Goal: Feedback & Contribution: Leave review/rating

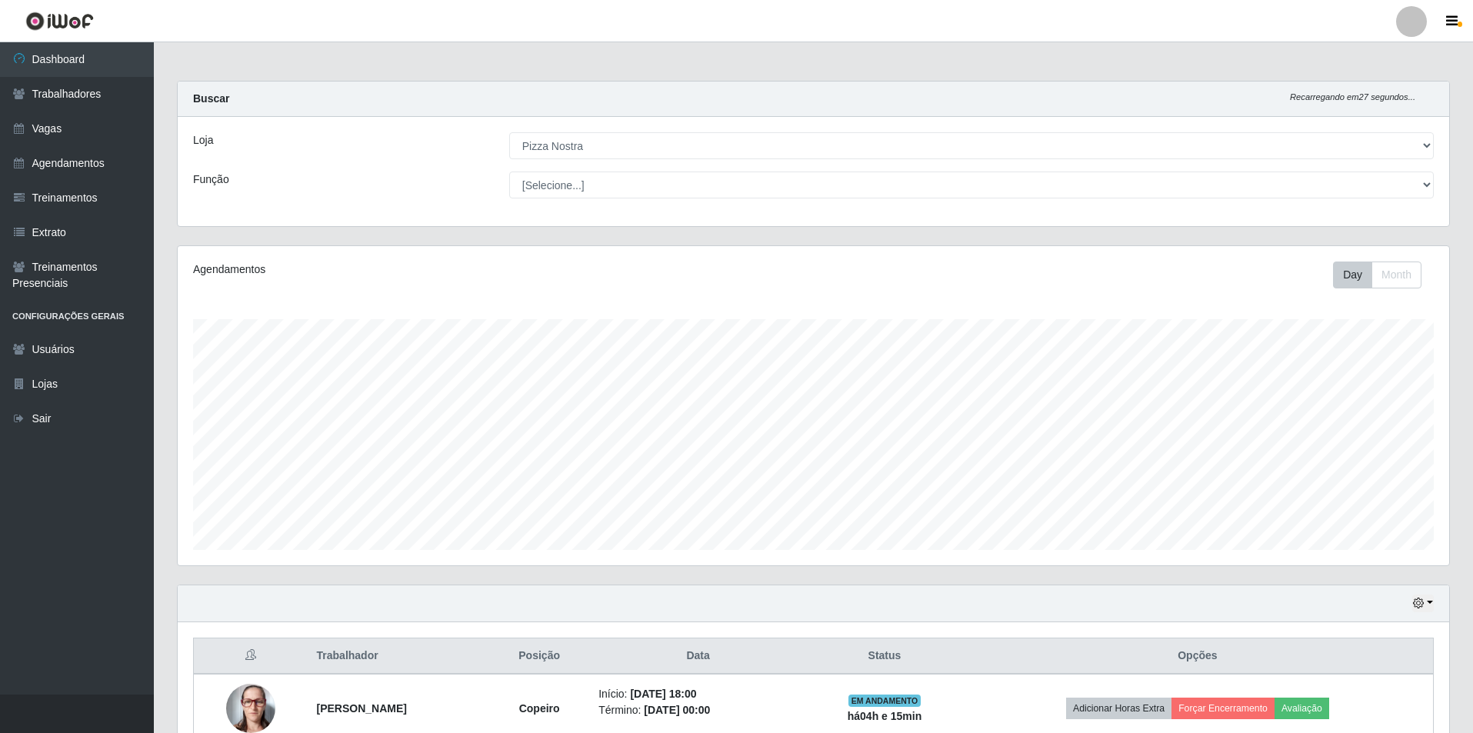
select select "337"
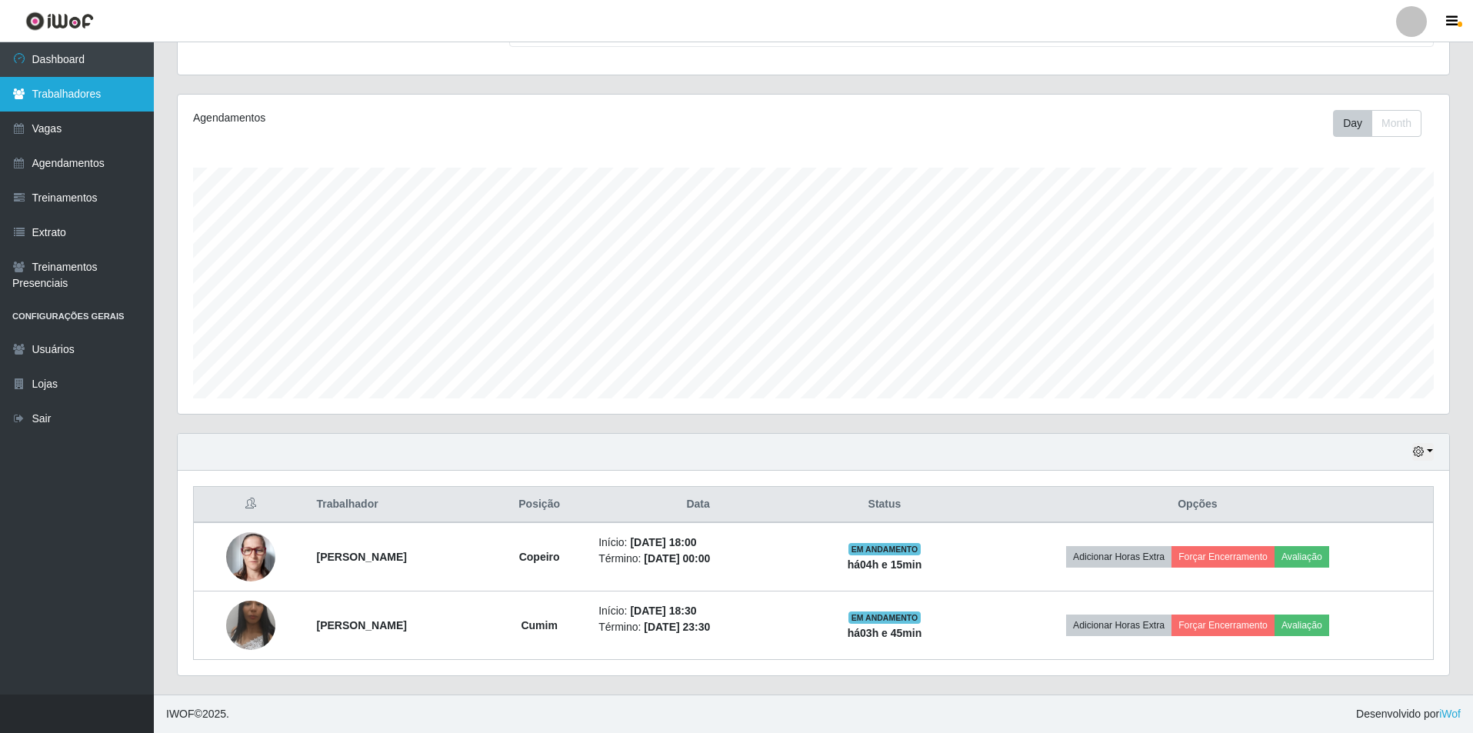
scroll to position [319, 1272]
click at [33, 138] on link "Vagas" at bounding box center [77, 129] width 154 height 35
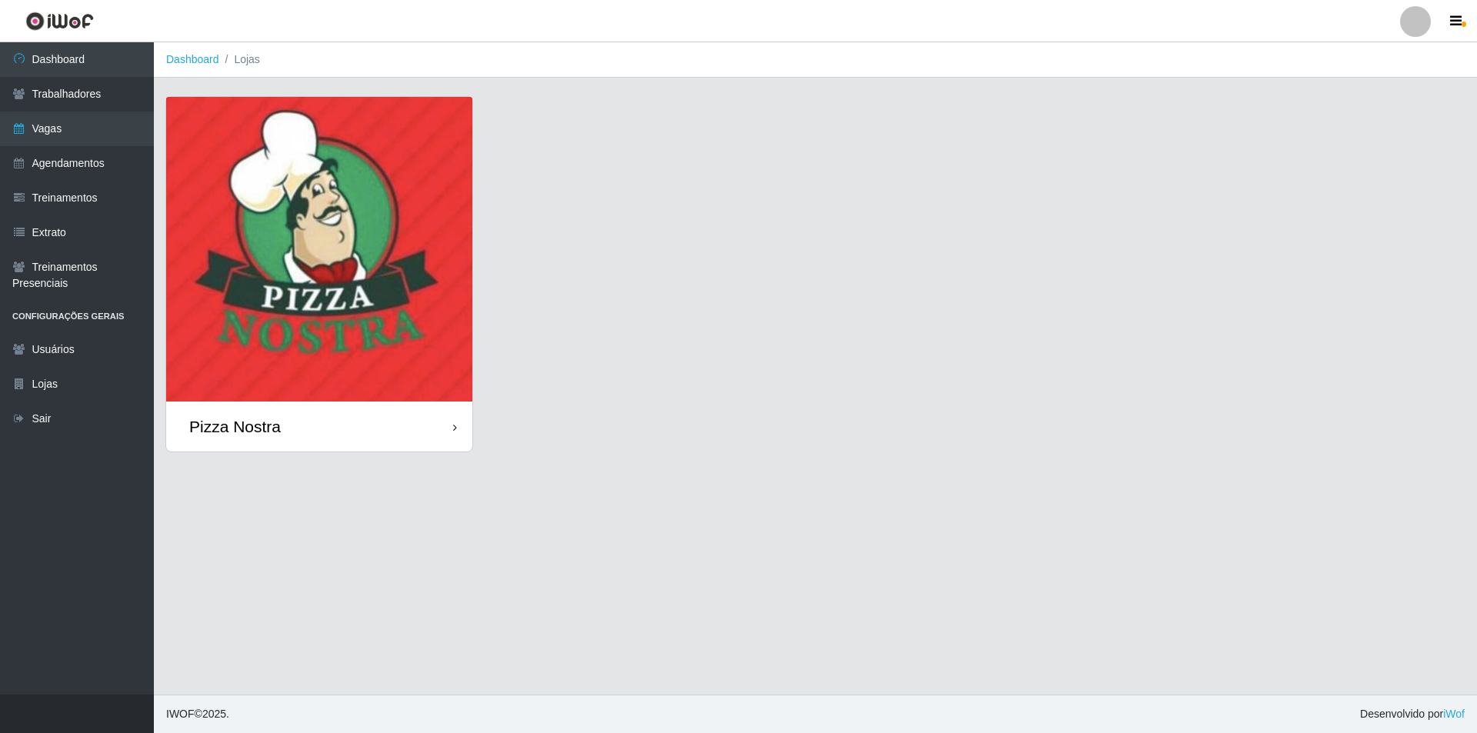
click at [410, 294] on img at bounding box center [319, 249] width 306 height 305
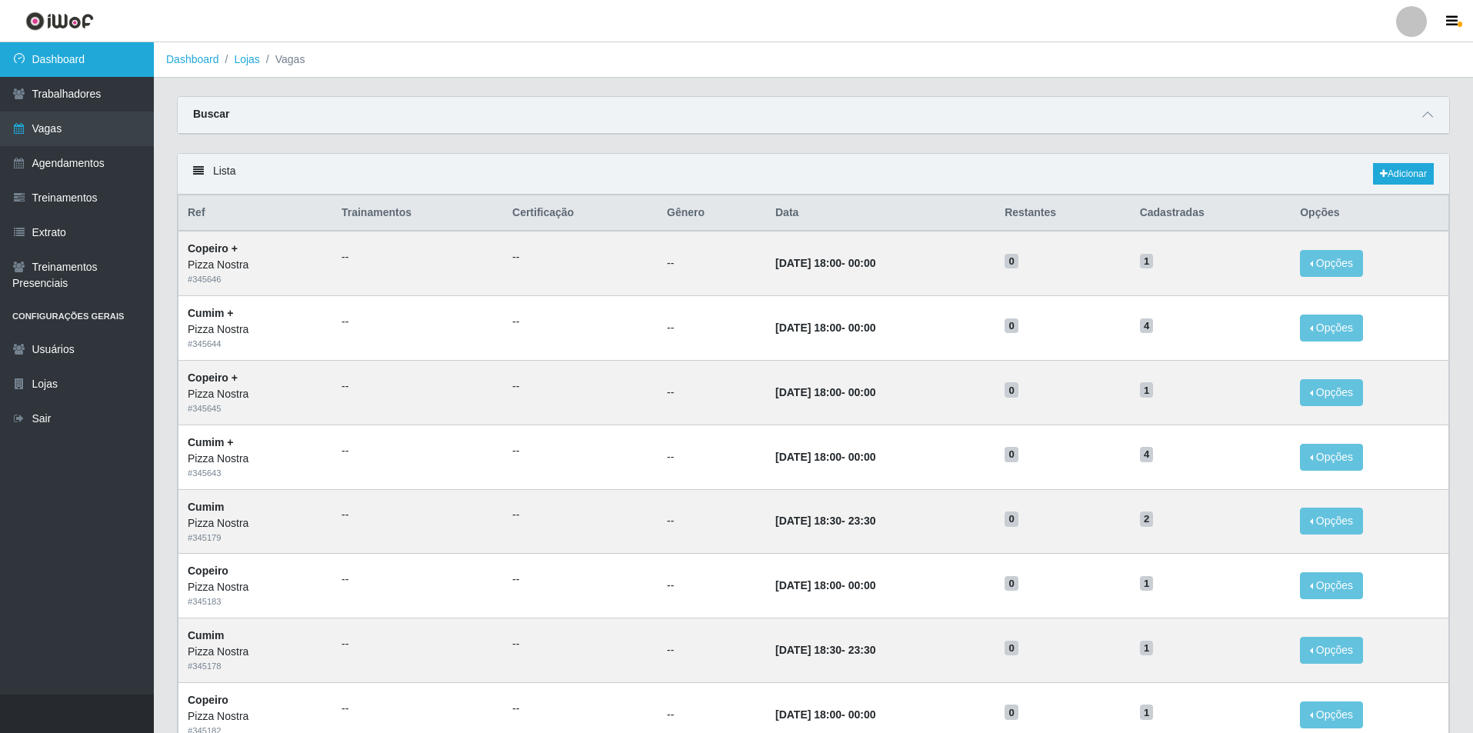
click at [52, 74] on link "Dashboard" at bounding box center [77, 59] width 154 height 35
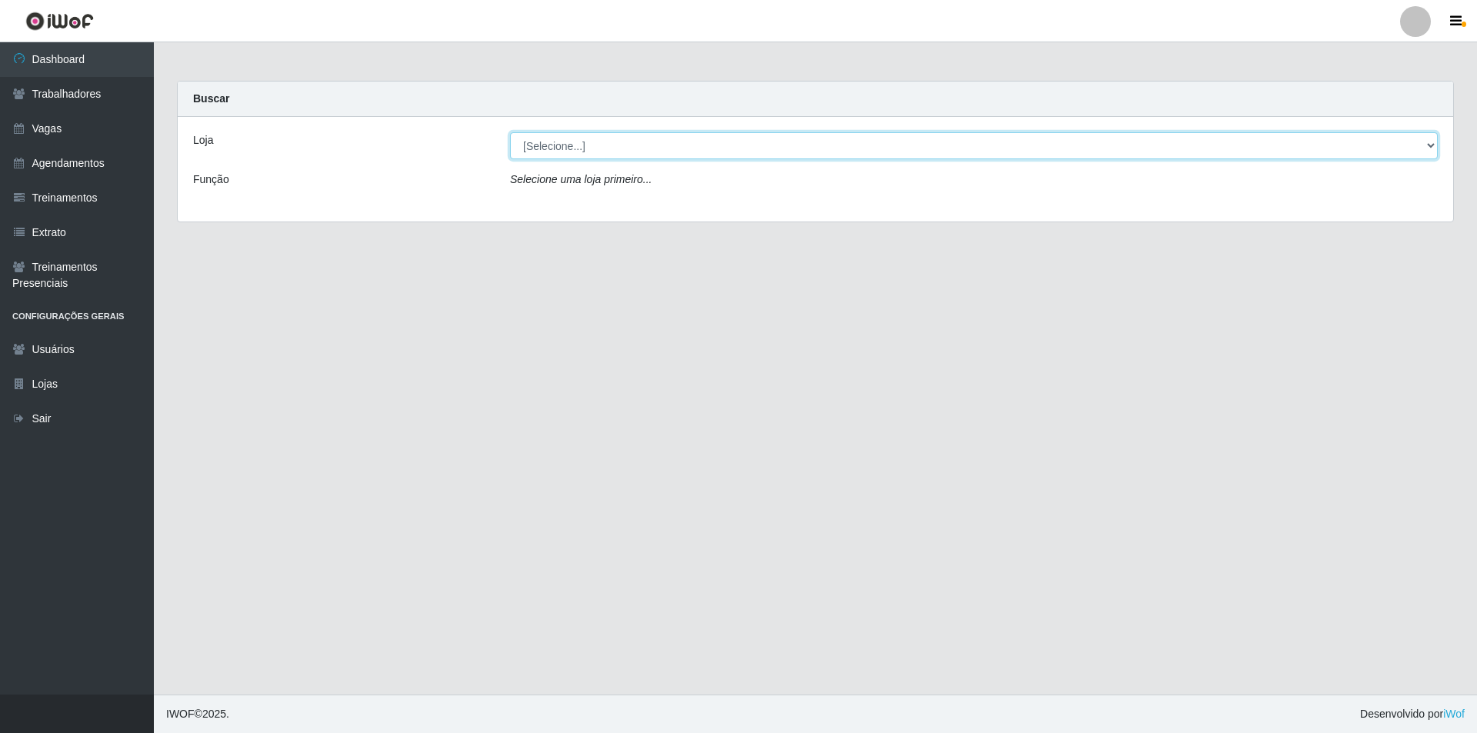
click at [529, 139] on select "[Selecione...] Pizza Nostra" at bounding box center [974, 145] width 928 height 27
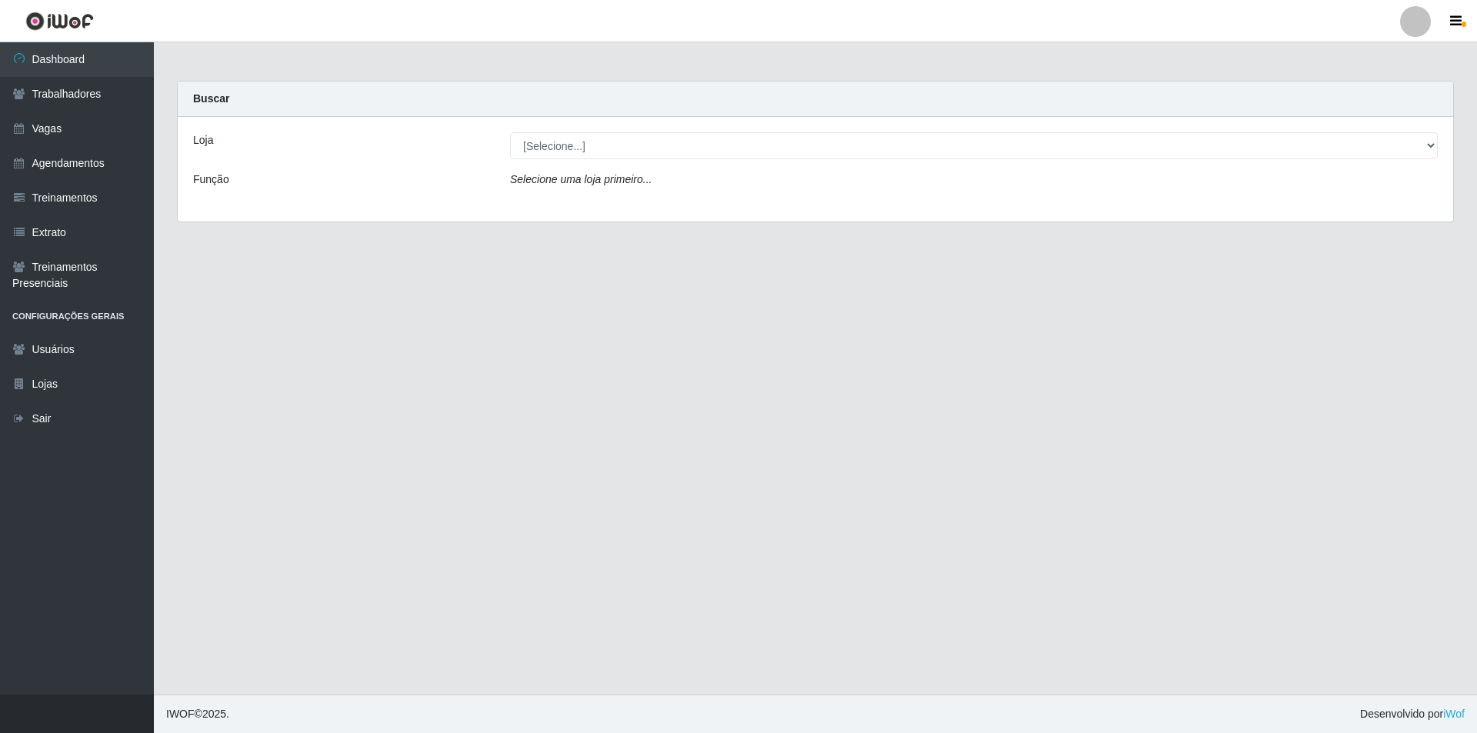
click at [555, 203] on div "Loja [Selecione...] Pizza Nostra Função Selecione uma loja primeiro..." at bounding box center [815, 169] width 1275 height 105
click at [555, 132] on div "Loja [Selecione...] Pizza Nostra Função Selecione uma loja primeiro..." at bounding box center [815, 169] width 1275 height 105
click at [558, 172] on div "Selecione uma loja primeiro..." at bounding box center [973, 183] width 951 height 22
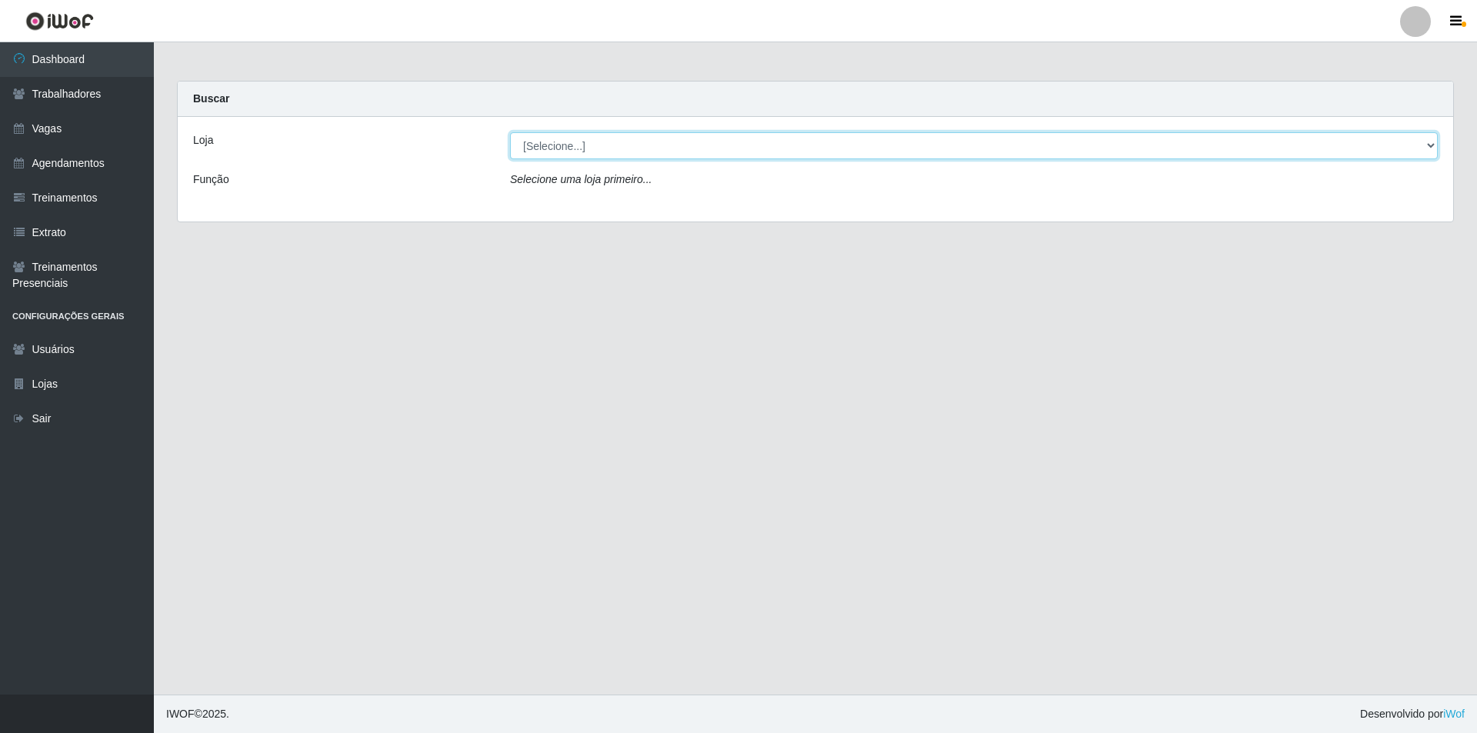
drag, startPoint x: 551, startPoint y: 138, endPoint x: 556, endPoint y: 157, distance: 20.0
click at [551, 138] on select "[Selecione...] Pizza Nostra" at bounding box center [974, 145] width 928 height 27
click at [510, 132] on select "[Selecione...] Pizza Nostra" at bounding box center [974, 145] width 928 height 27
click at [550, 151] on select "[Selecione...] Pizza Nostra" at bounding box center [974, 145] width 928 height 27
select select "337"
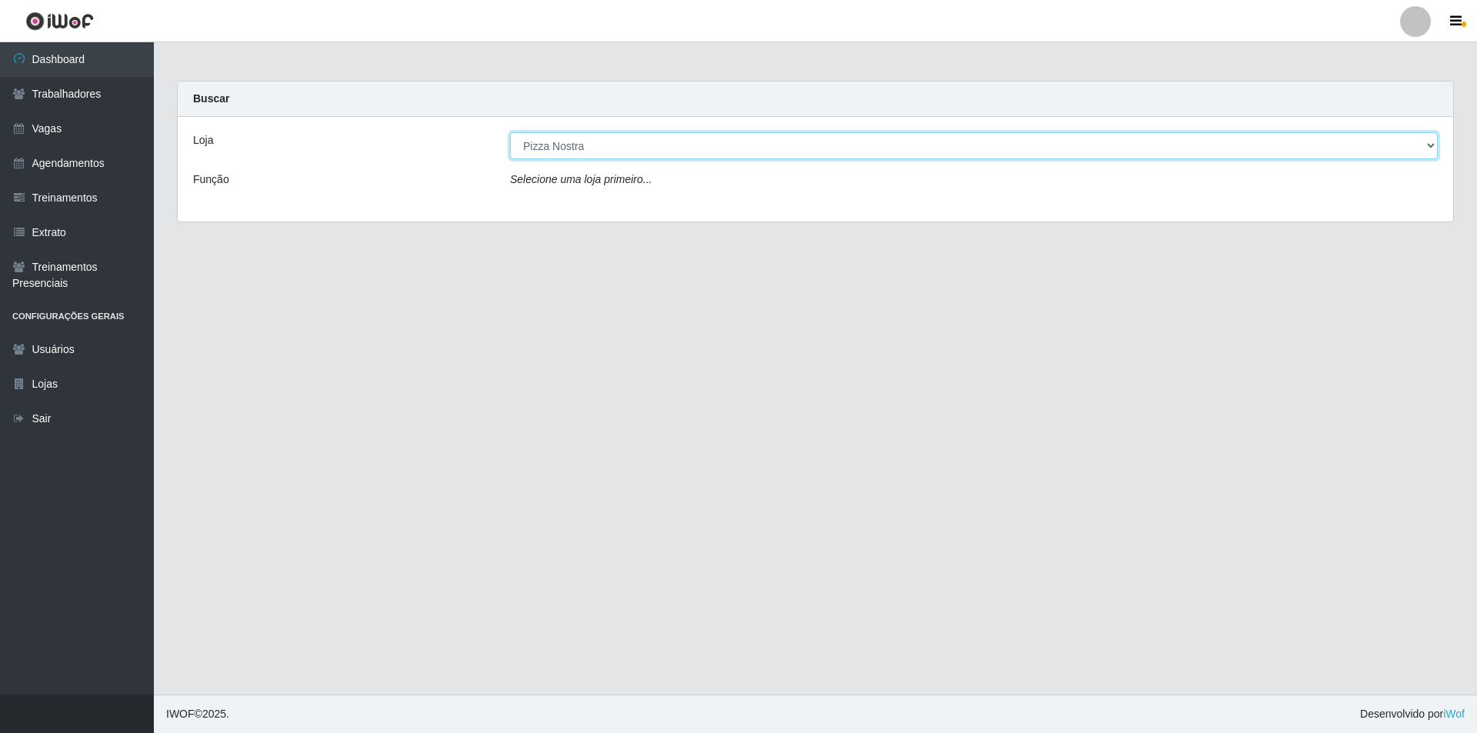
click at [510, 132] on select "[Selecione...] Pizza Nostra" at bounding box center [974, 145] width 928 height 27
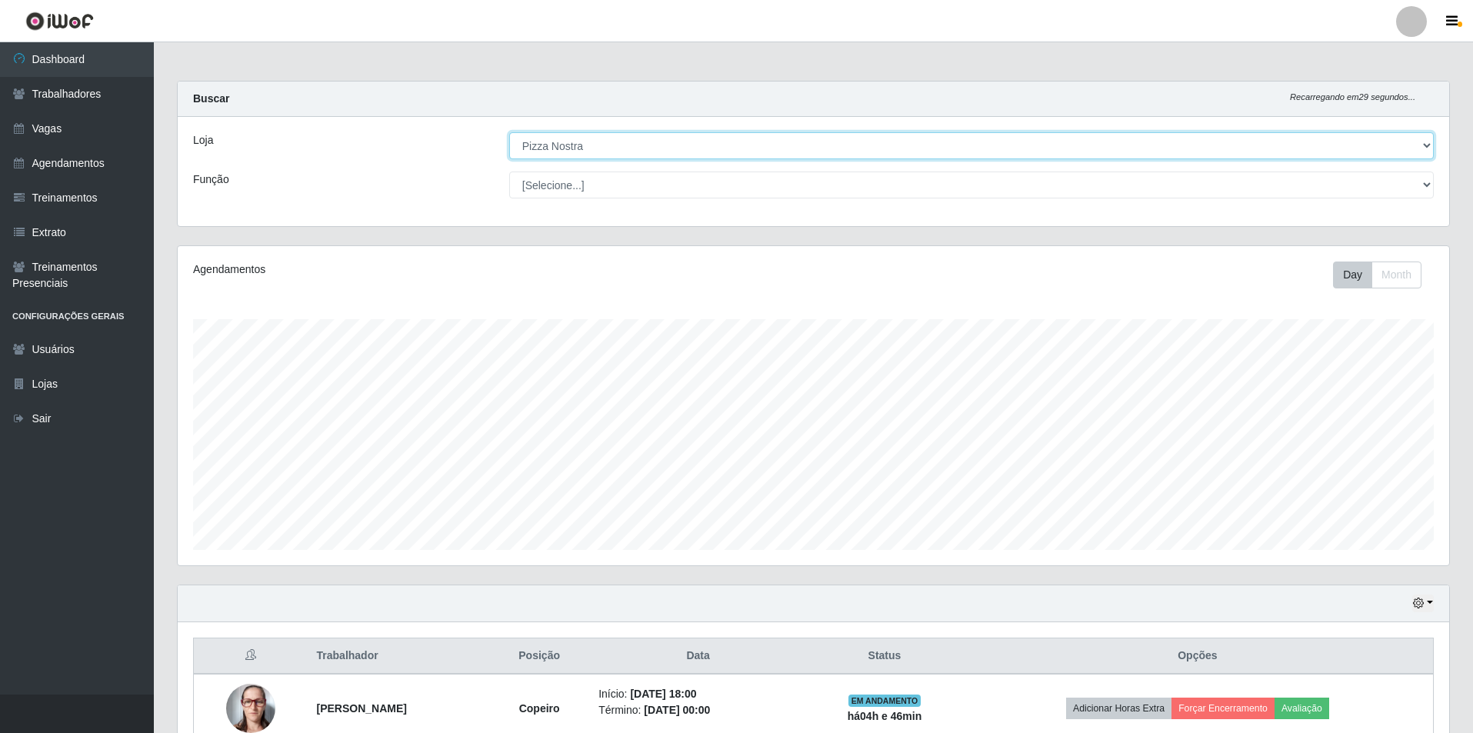
scroll to position [152, 0]
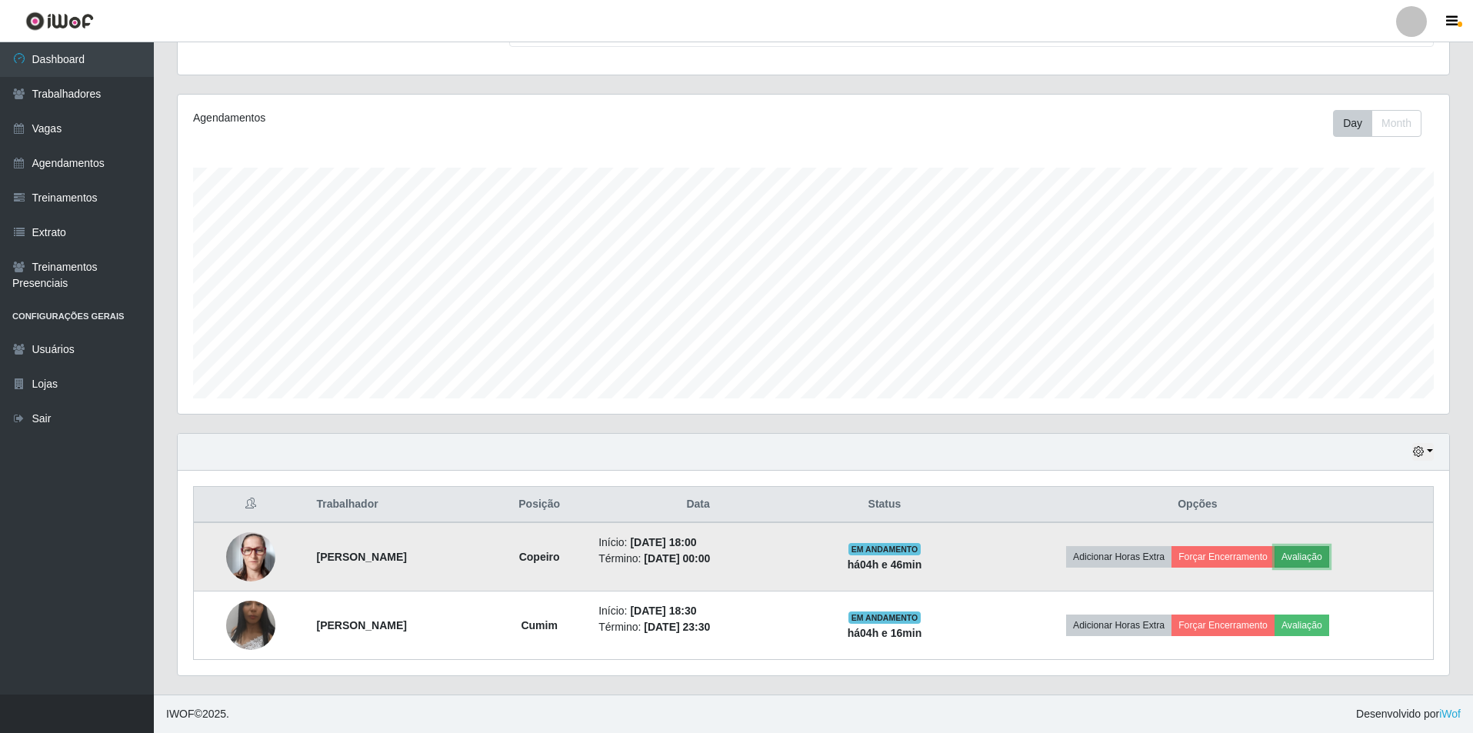
click at [1322, 552] on button "Avaliação" at bounding box center [1302, 557] width 55 height 22
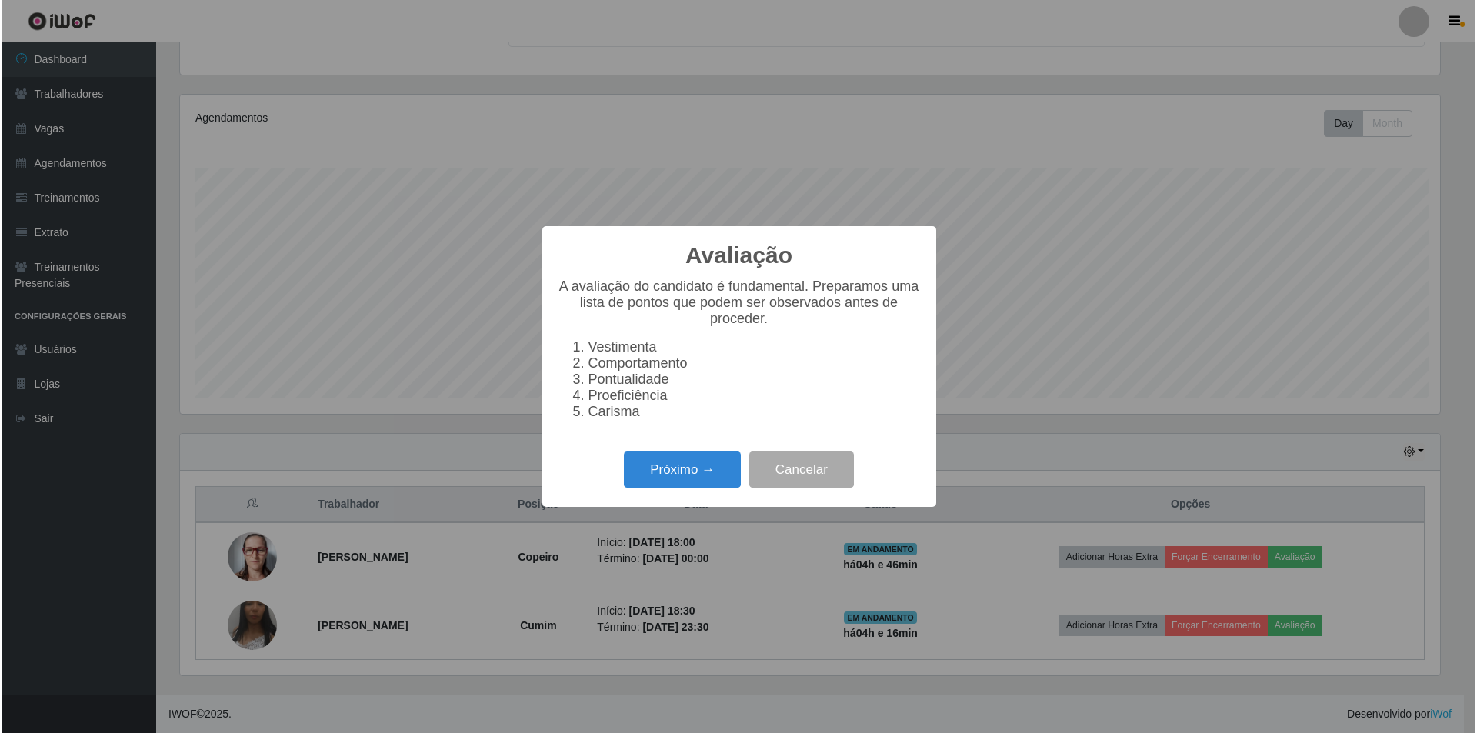
scroll to position [319, 1264]
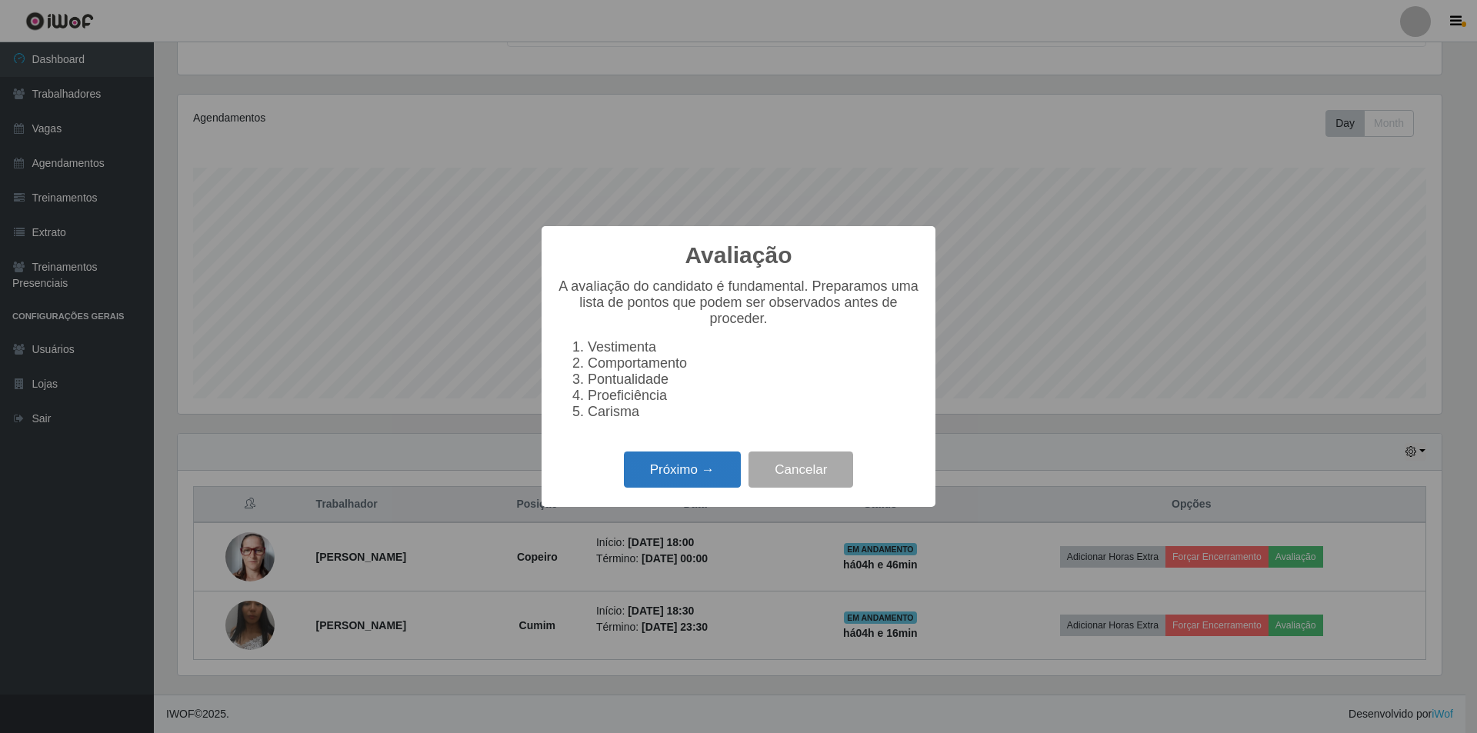
click at [675, 479] on button "Próximo →" at bounding box center [682, 470] width 117 height 36
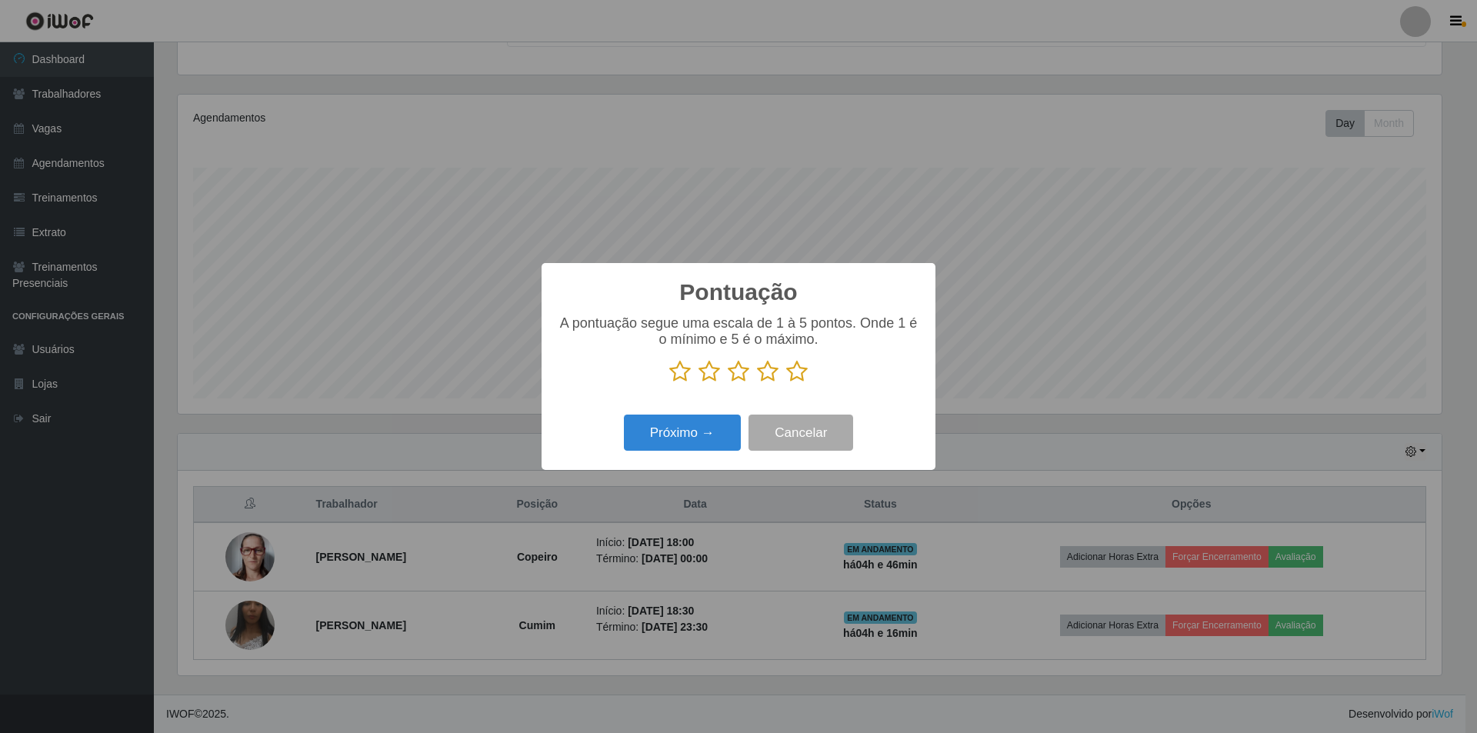
click at [792, 369] on icon at bounding box center [797, 371] width 22 height 23
click at [786, 383] on input "radio" at bounding box center [786, 383] width 0 height 0
click at [695, 408] on div "Pontuação × A pontuação segue uma escala de 1 à 5 pontos. Onde 1 é o mínimo e 5…" at bounding box center [739, 366] width 394 height 207
click at [694, 425] on button "Próximo →" at bounding box center [682, 433] width 117 height 36
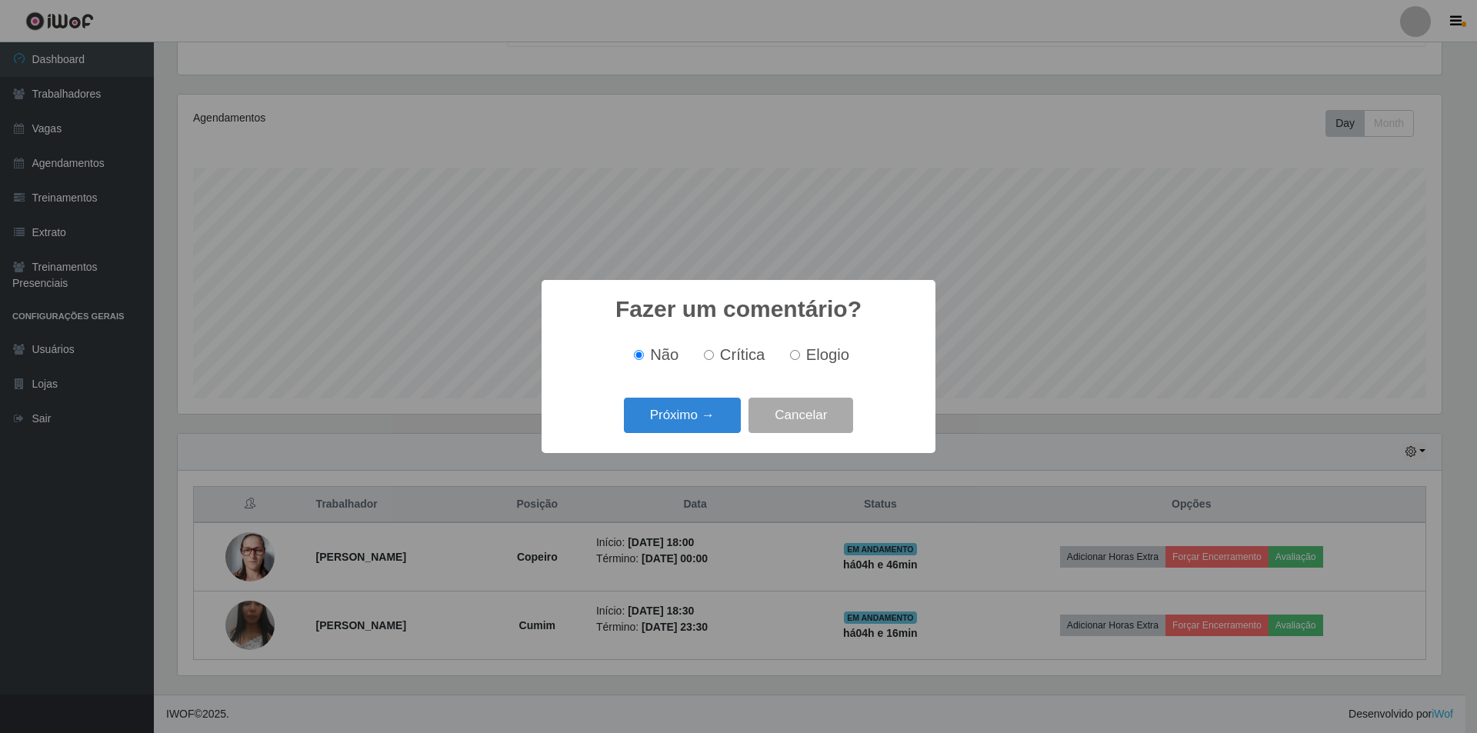
click at [695, 427] on button "Próximo →" at bounding box center [682, 416] width 117 height 36
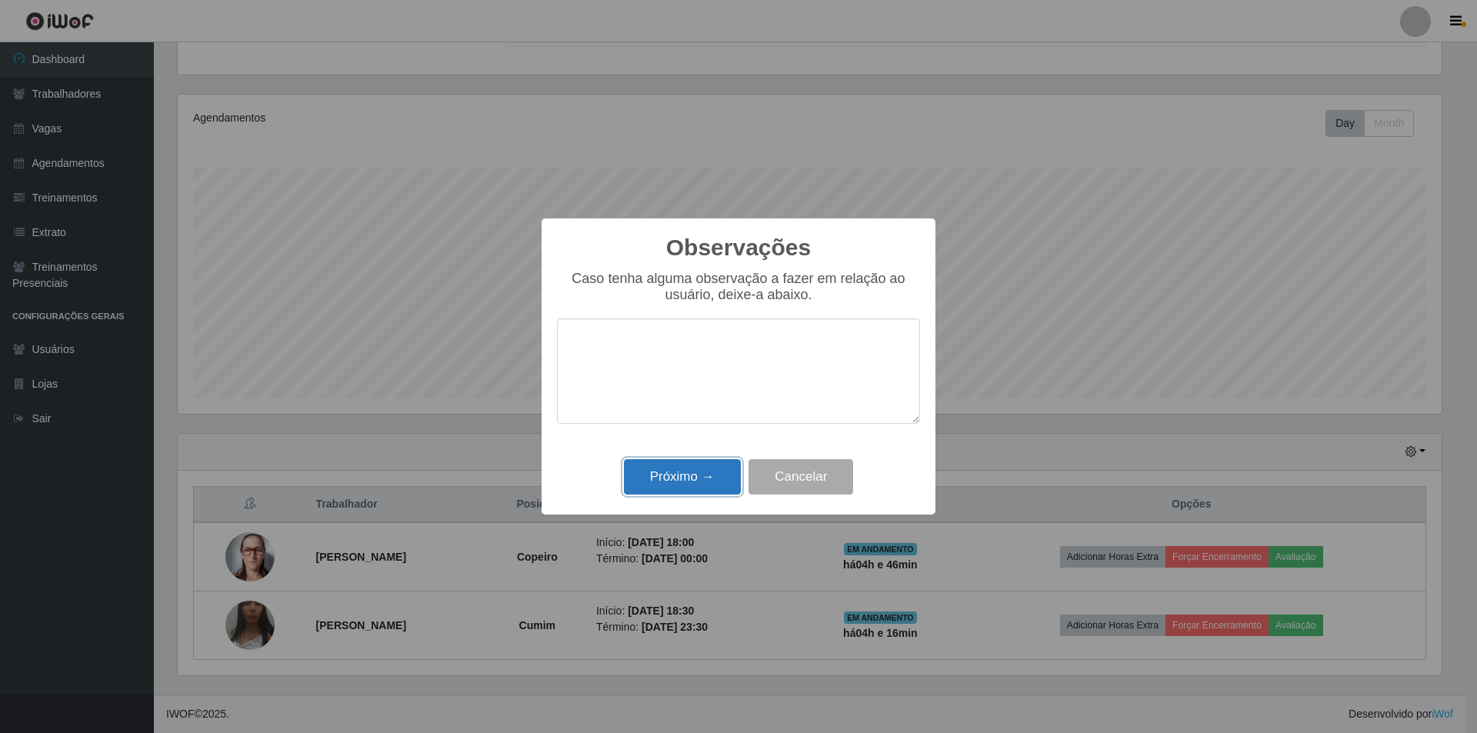
click at [697, 462] on button "Próximo →" at bounding box center [682, 477] width 117 height 36
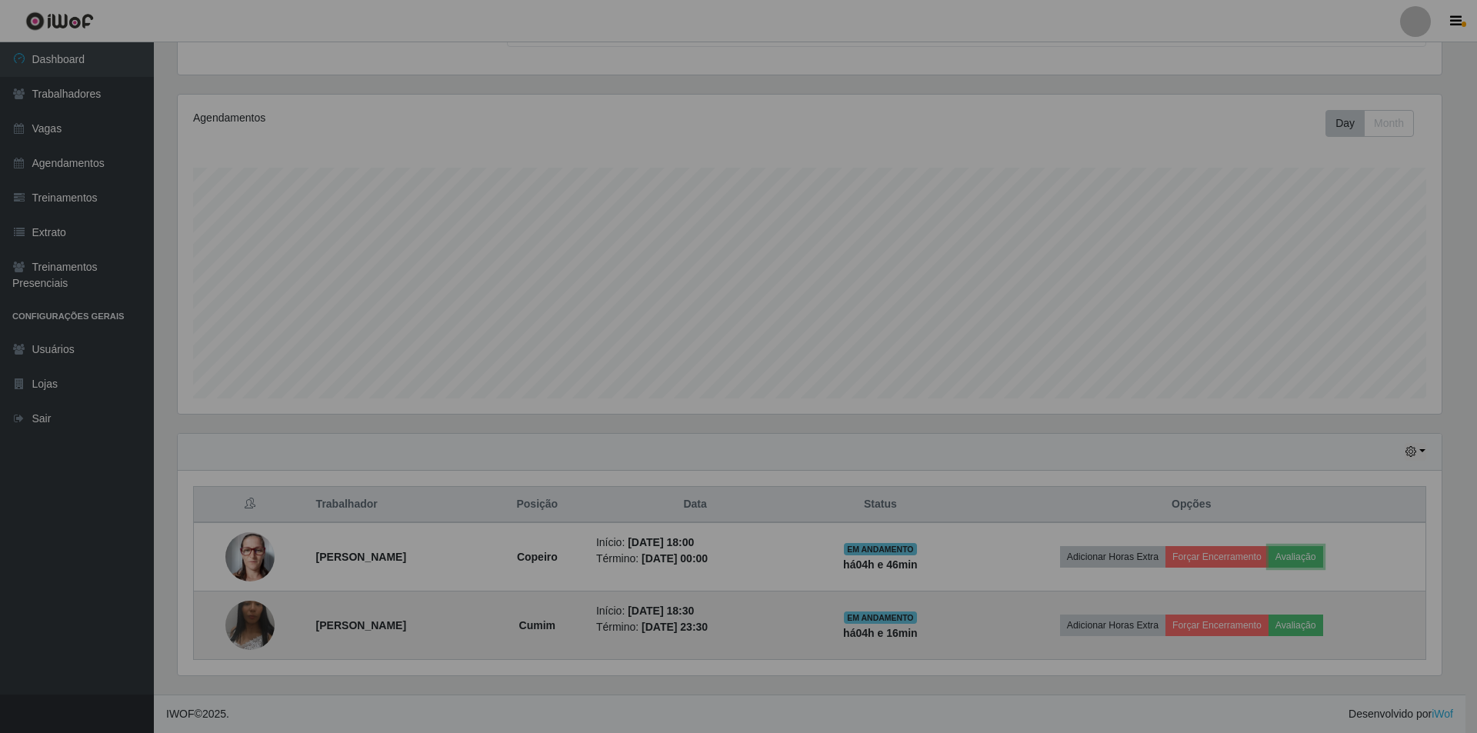
scroll to position [319, 1272]
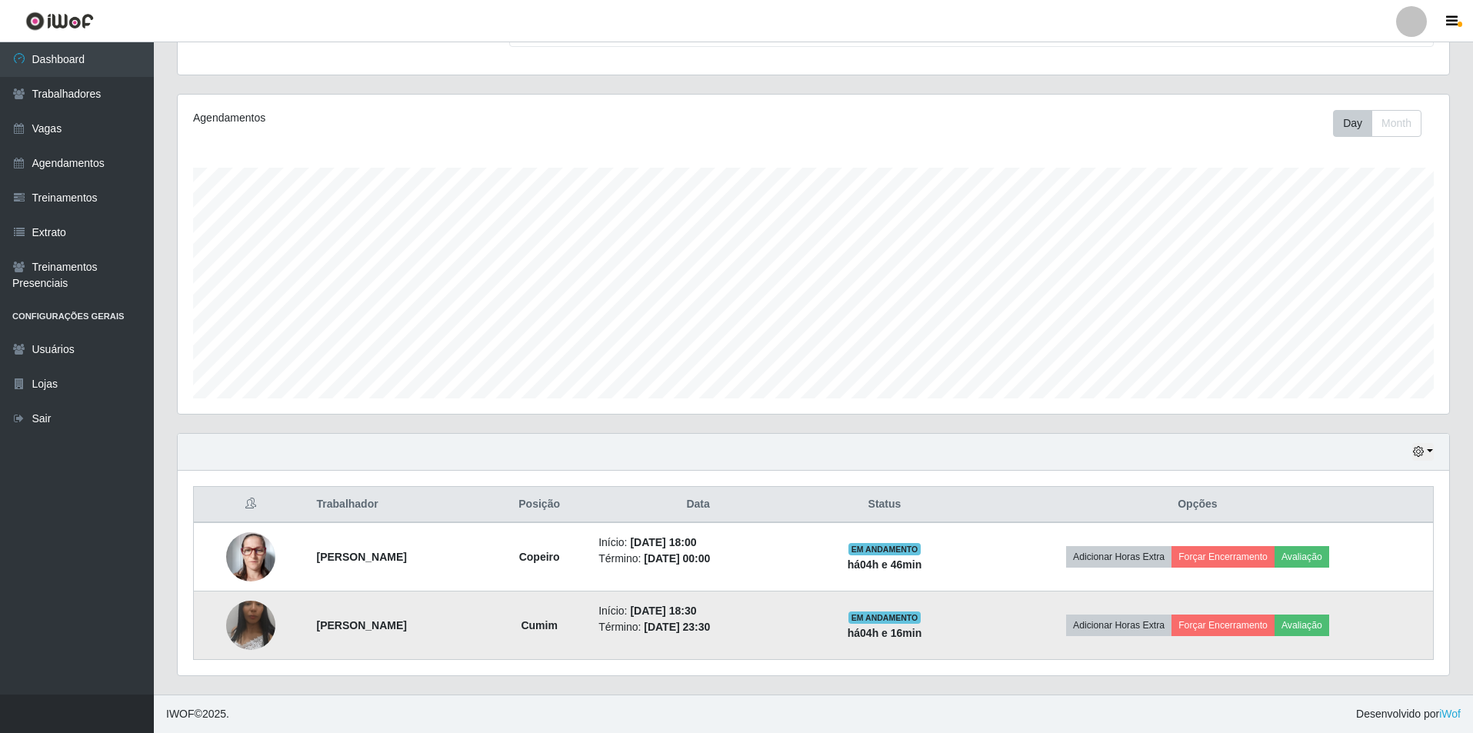
click at [1295, 638] on td "Adicionar Horas Extra Forçar Encerramento Avaliação" at bounding box center [1198, 626] width 472 height 68
click at [1305, 632] on button "Avaliação" at bounding box center [1302, 626] width 55 height 22
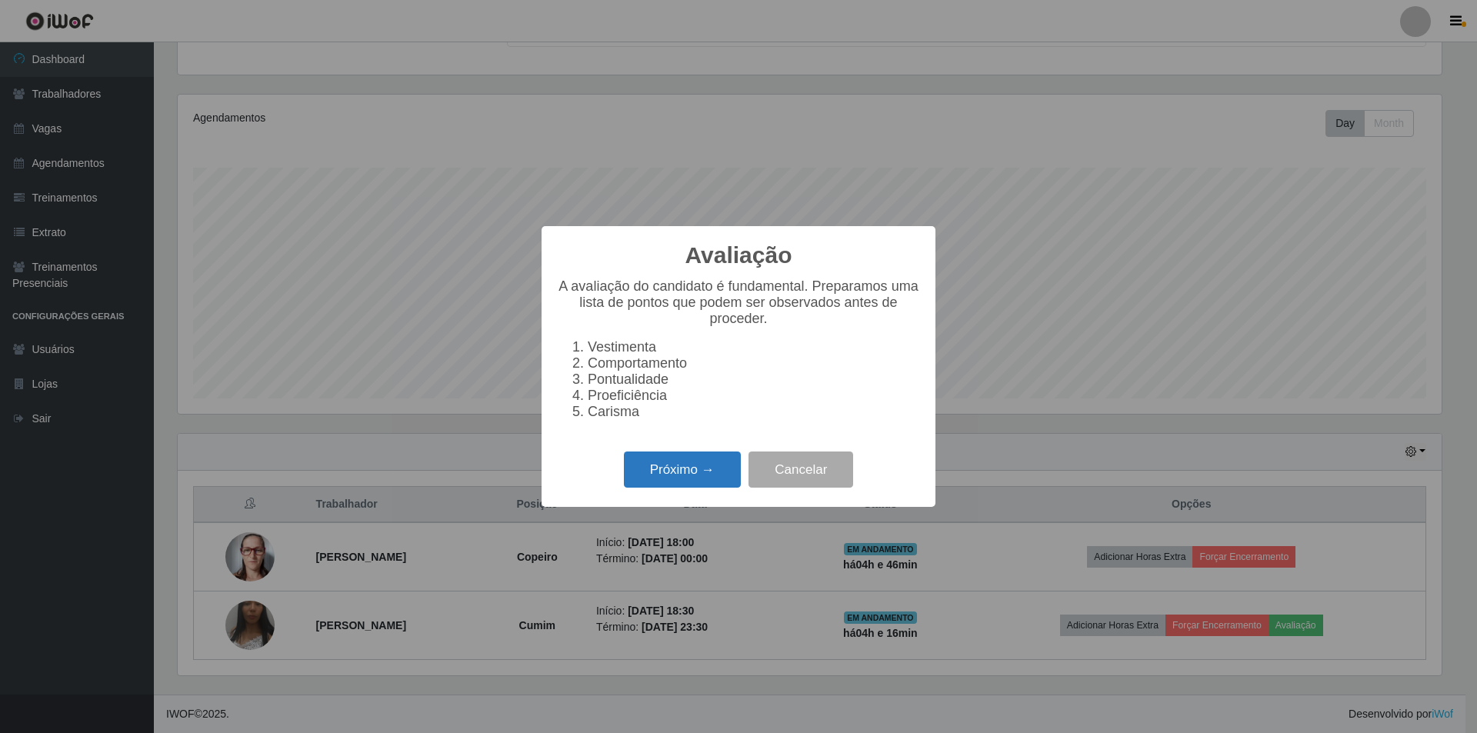
click at [644, 470] on button "Próximo →" at bounding box center [682, 470] width 117 height 36
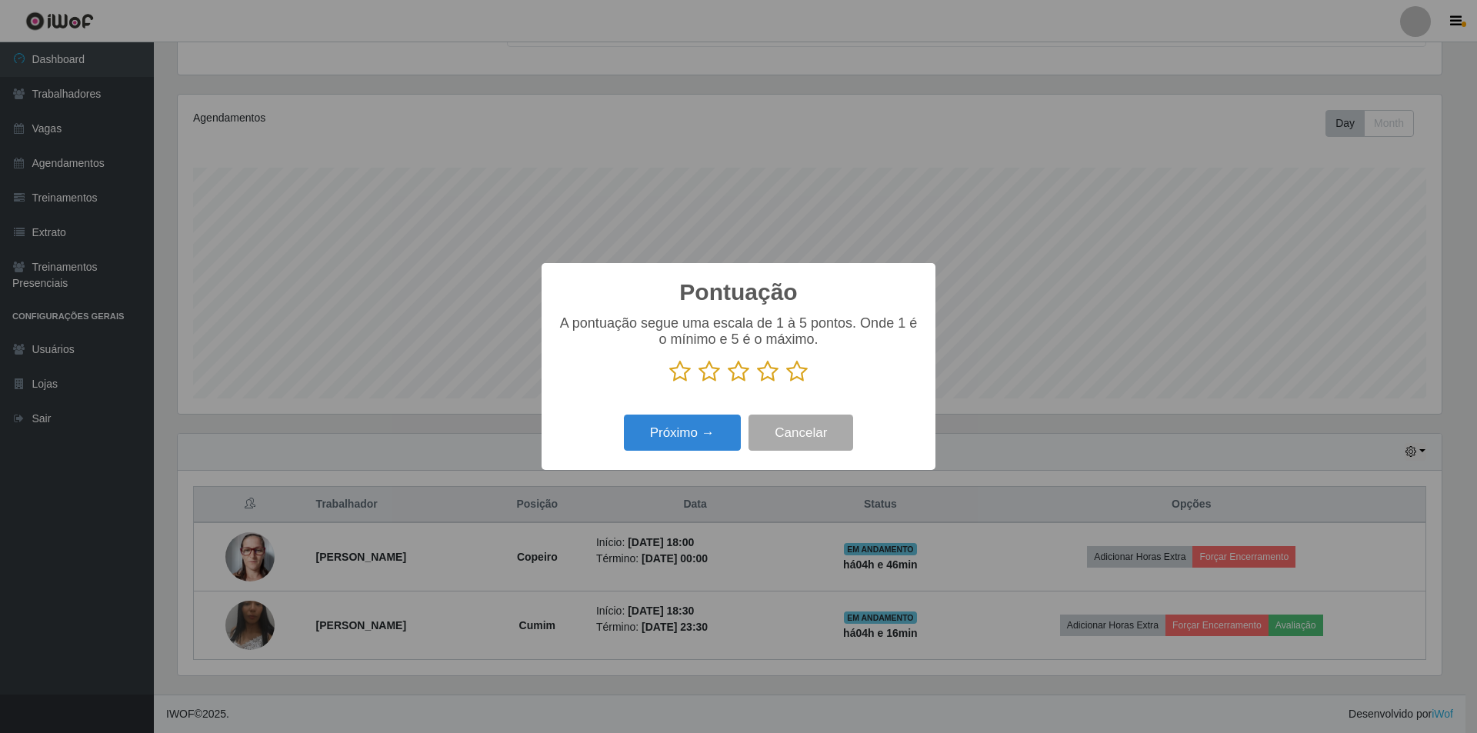
scroll to position [768902, 767957]
click at [800, 377] on icon at bounding box center [797, 371] width 22 height 23
click at [786, 383] on input "radio" at bounding box center [786, 383] width 0 height 0
click at [674, 438] on button "Próximo →" at bounding box center [682, 433] width 117 height 36
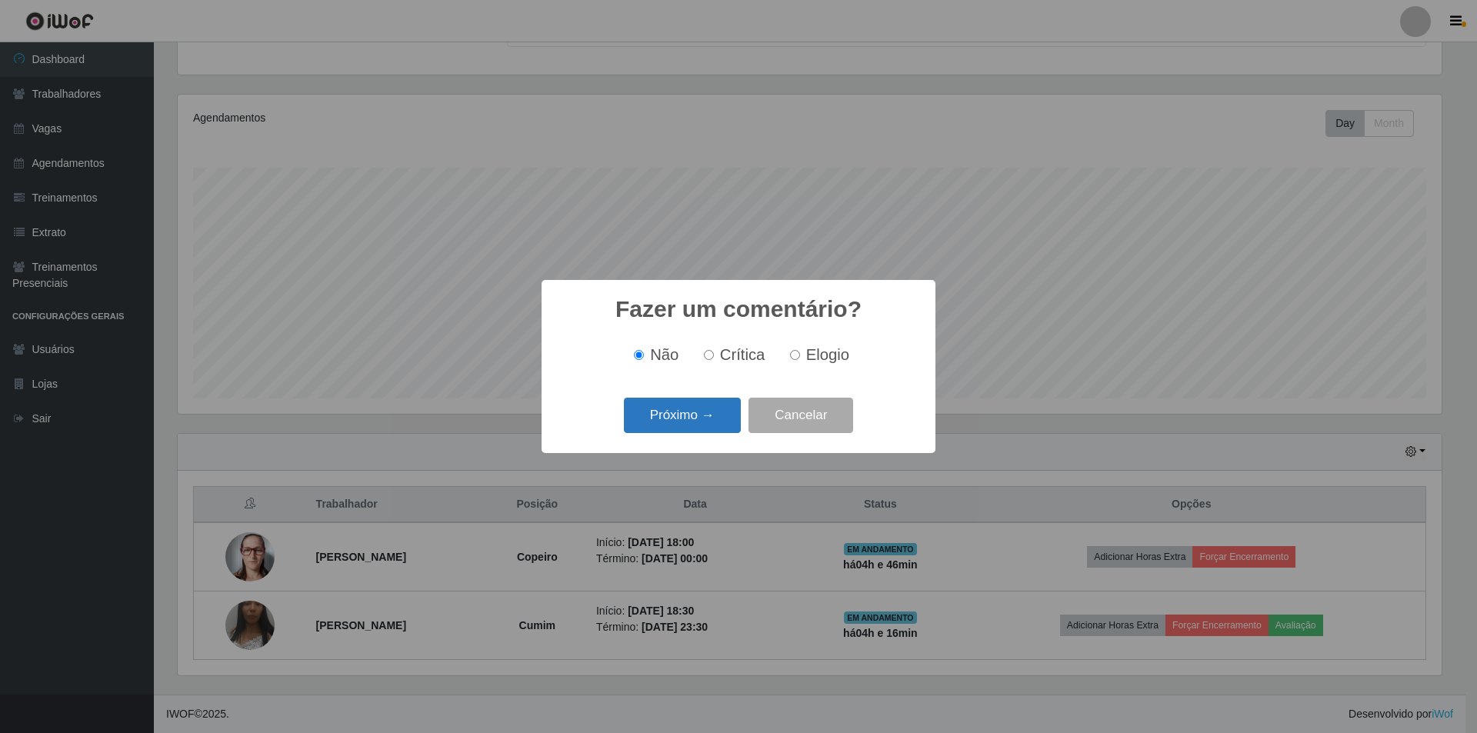
click at [672, 432] on div "Próximo → Cancelar" at bounding box center [738, 415] width 363 height 44
click at [672, 426] on button "Próximo →" at bounding box center [682, 416] width 117 height 36
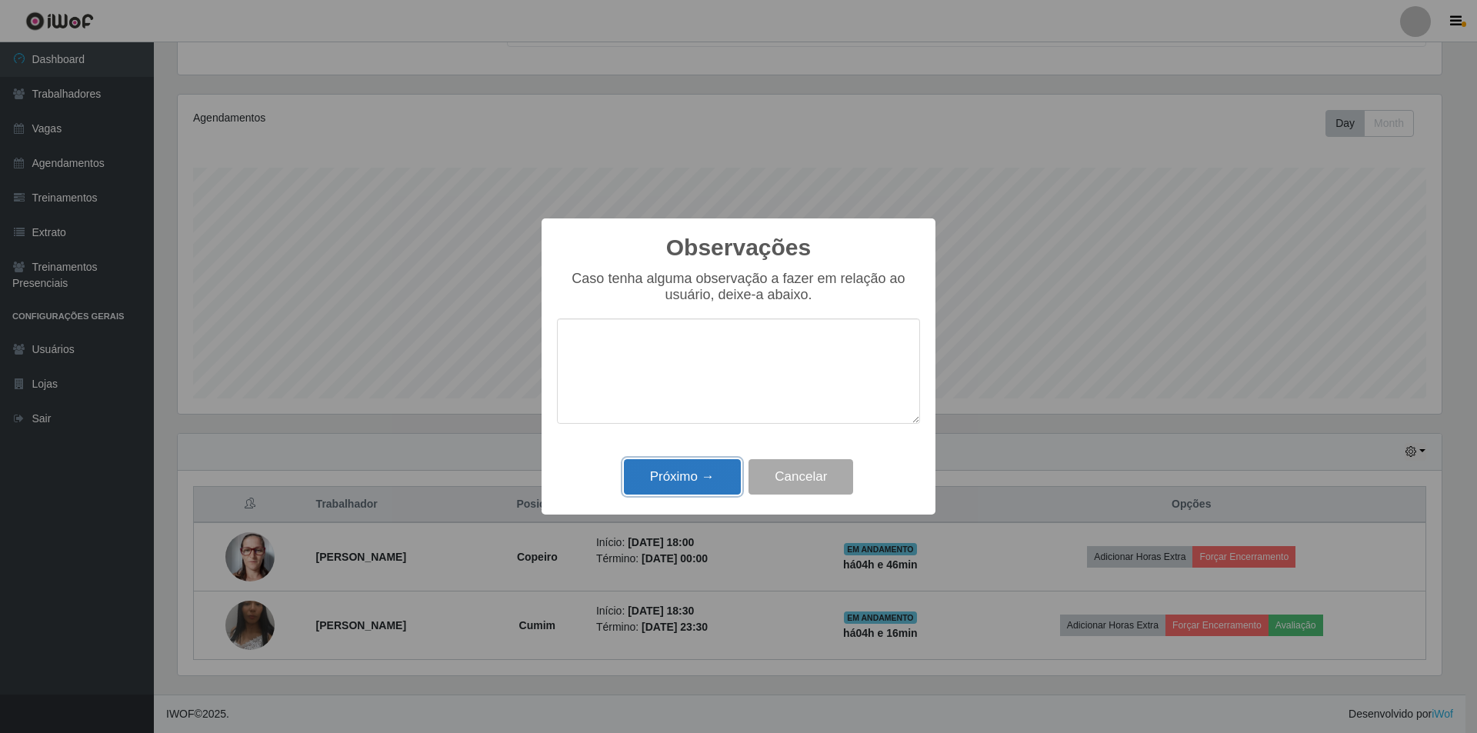
click at [685, 485] on button "Próximo →" at bounding box center [682, 477] width 117 height 36
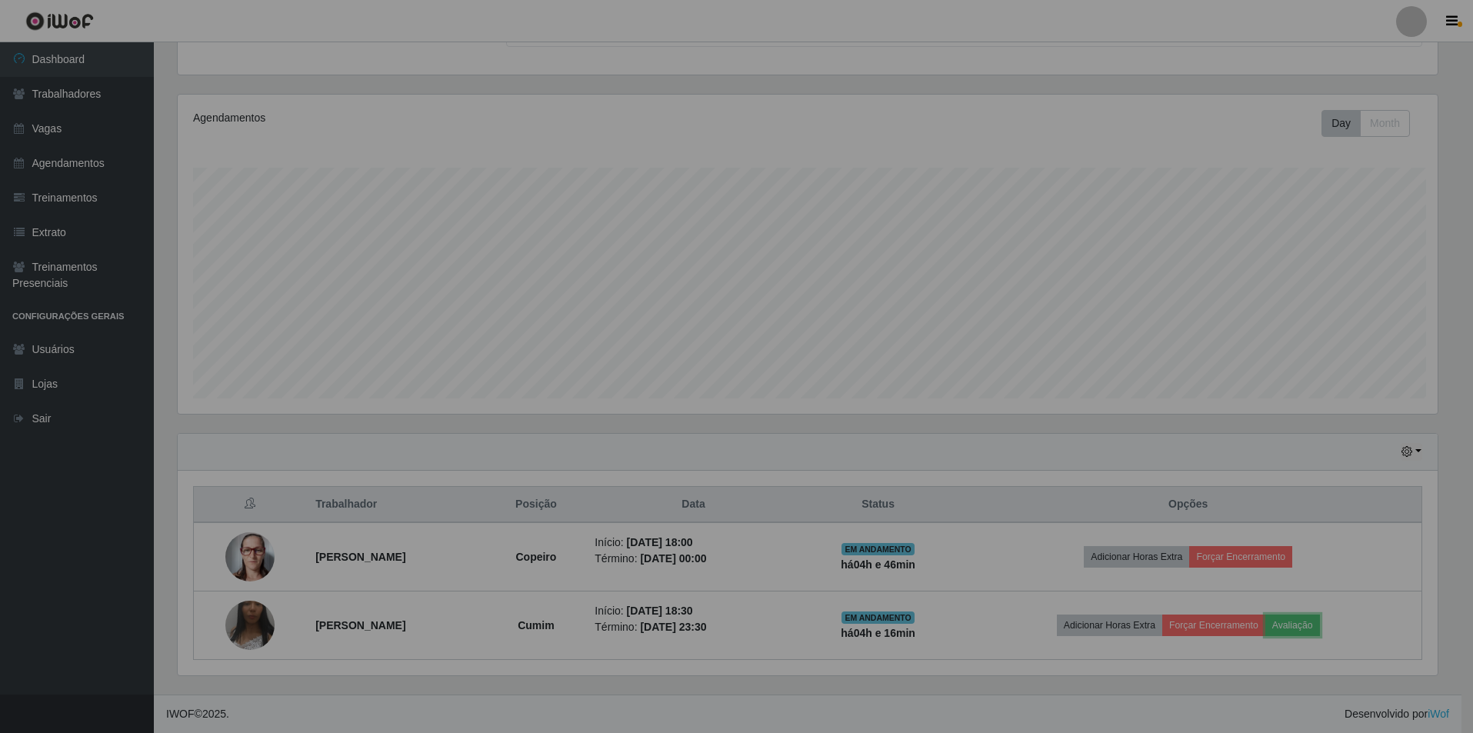
scroll to position [319, 1272]
